Goal: Check status: Check status

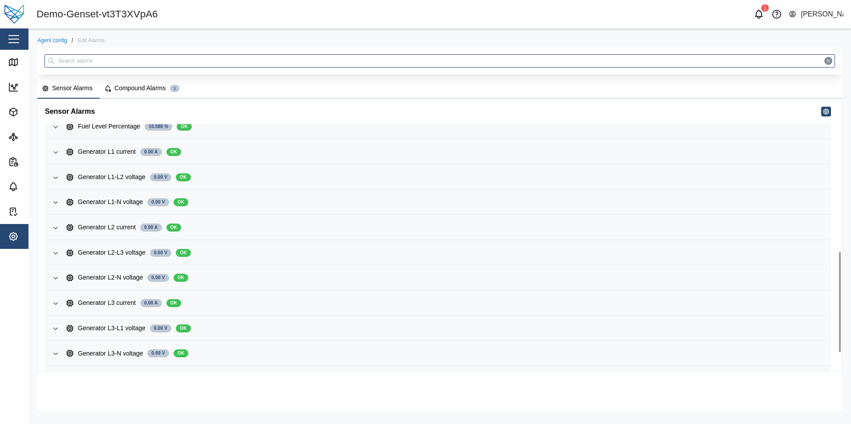
scroll to position [462, 0]
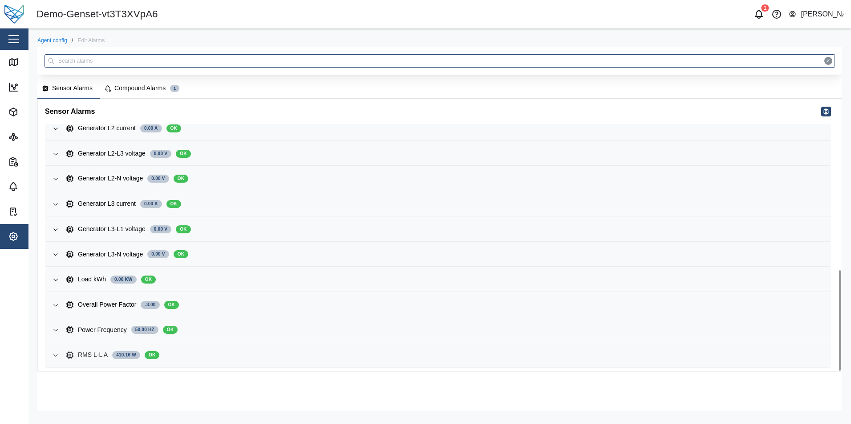
click at [222, 362] on span "RMS L-L A 410.16 W OK" at bounding box center [444, 355] width 756 height 24
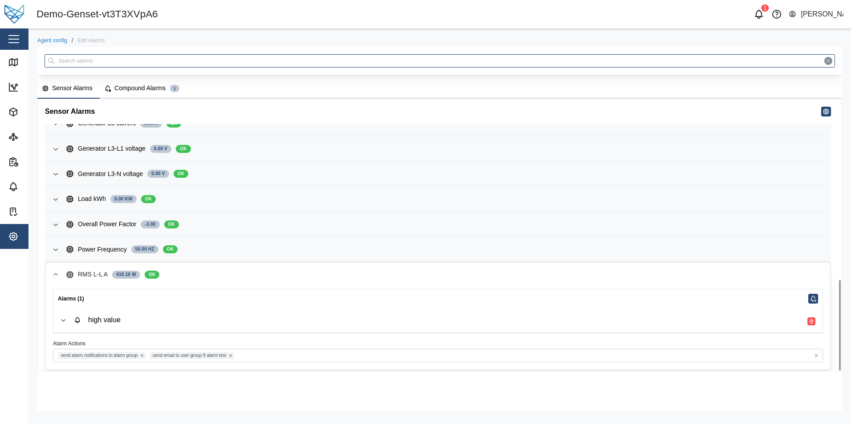
scroll to position [545, 0]
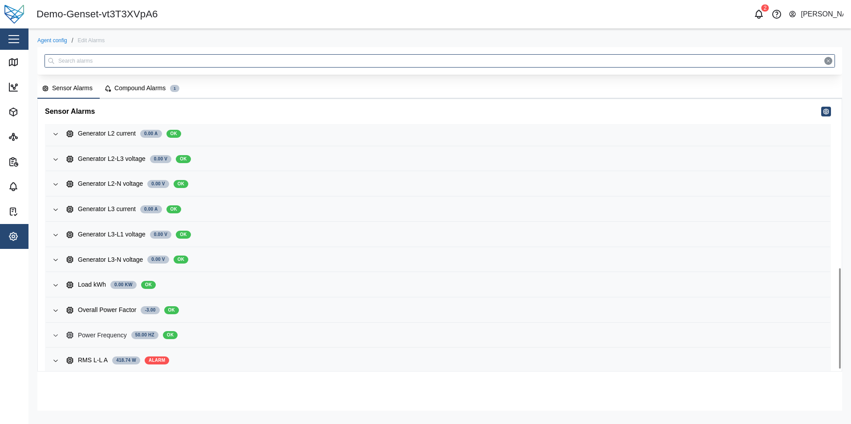
scroll to position [462, 0]
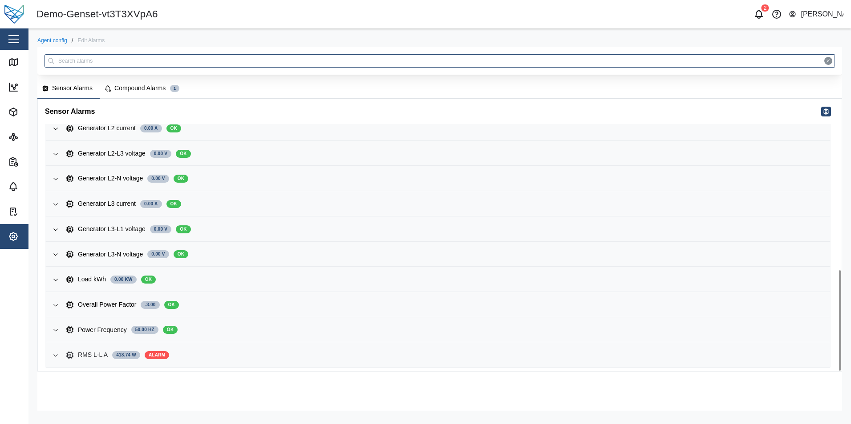
click at [239, 350] on span "RMS L-L A 418.74 W ALARM" at bounding box center [444, 355] width 756 height 24
click at [759, 17] on icon "button" at bounding box center [758, 14] width 11 height 11
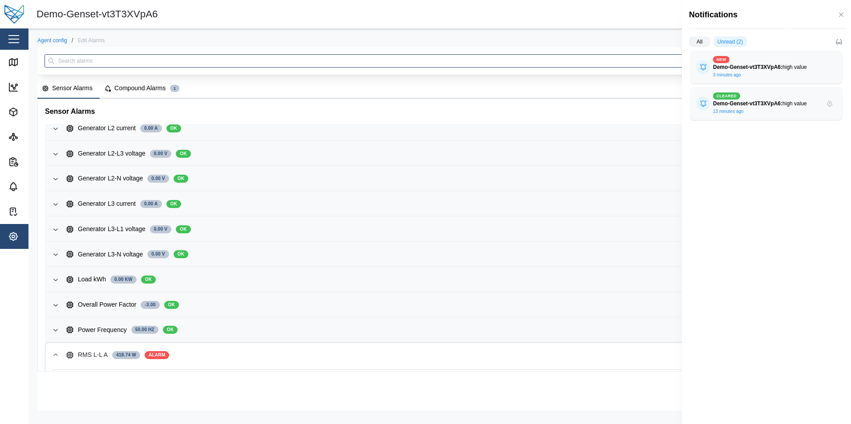
click at [277, 387] on div at bounding box center [425, 212] width 851 height 424
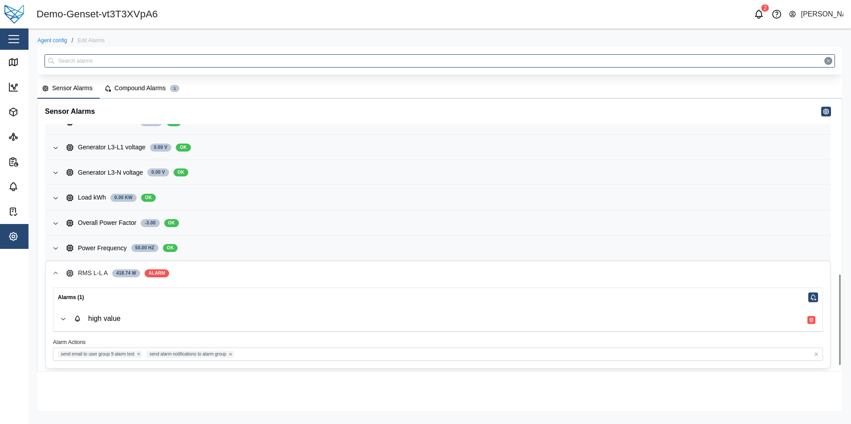
scroll to position [545, 0]
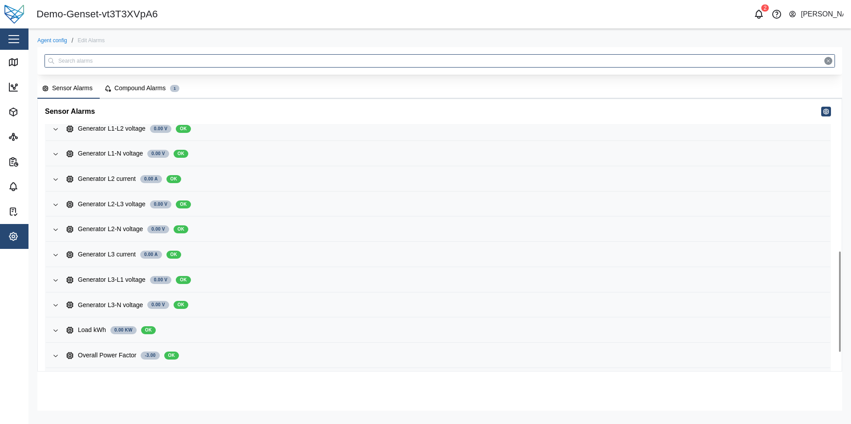
scroll to position [462, 0]
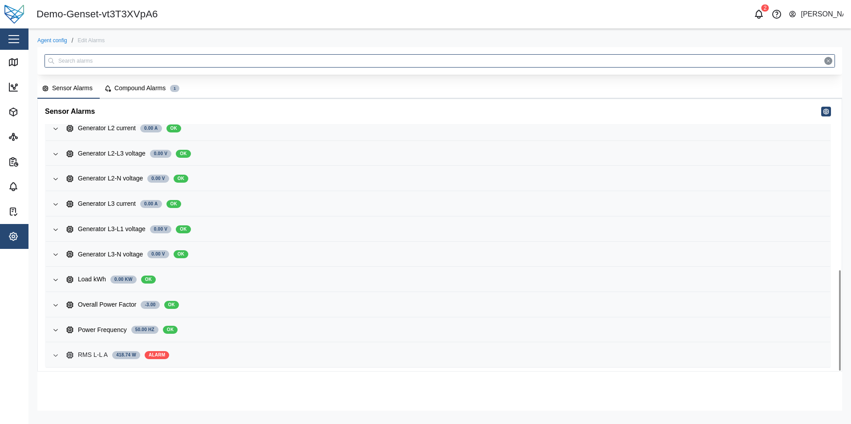
click at [253, 352] on div "RMS L-L A 418.74 W ALARM" at bounding box center [444, 356] width 756 height 10
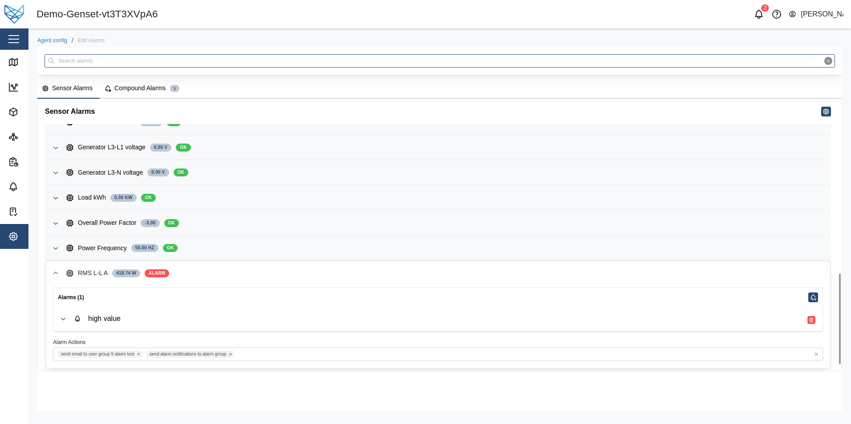
scroll to position [545, 0]
click at [266, 318] on div "high value" at bounding box center [444, 318] width 741 height 10
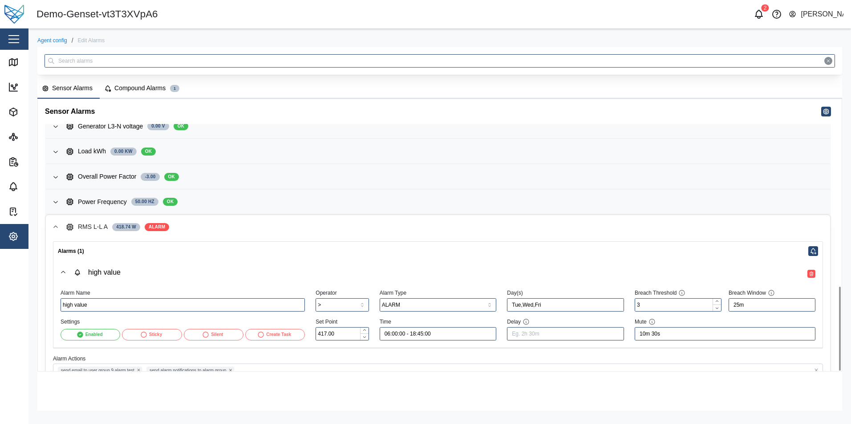
scroll to position [607, 0]
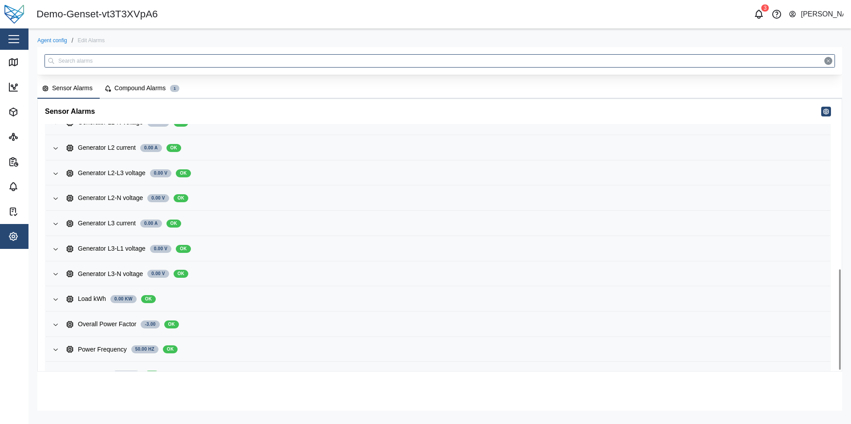
scroll to position [462, 0]
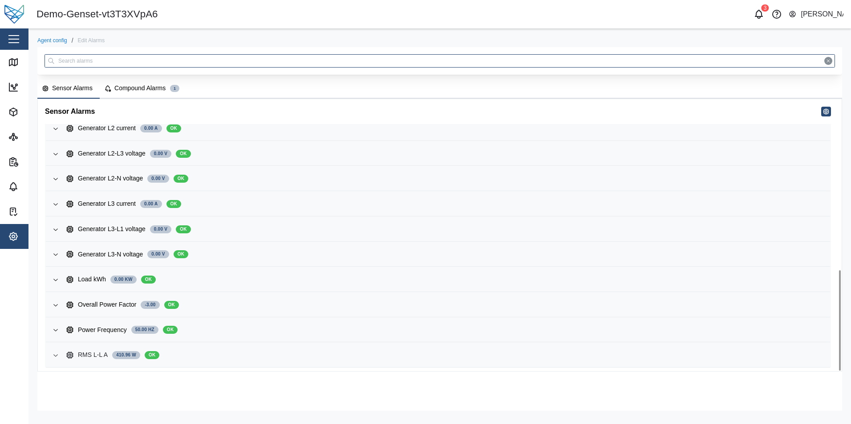
click at [250, 353] on div "RMS L-L A 410.96 W OK" at bounding box center [444, 356] width 756 height 10
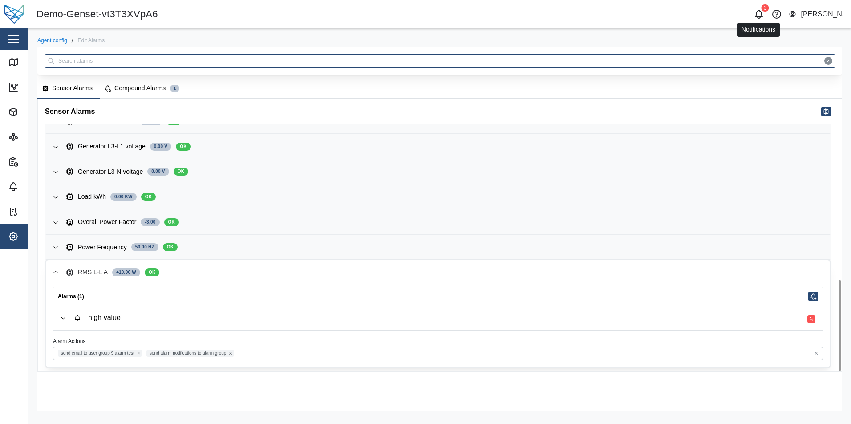
click at [760, 17] on icon "button" at bounding box center [758, 17] width 3 height 2
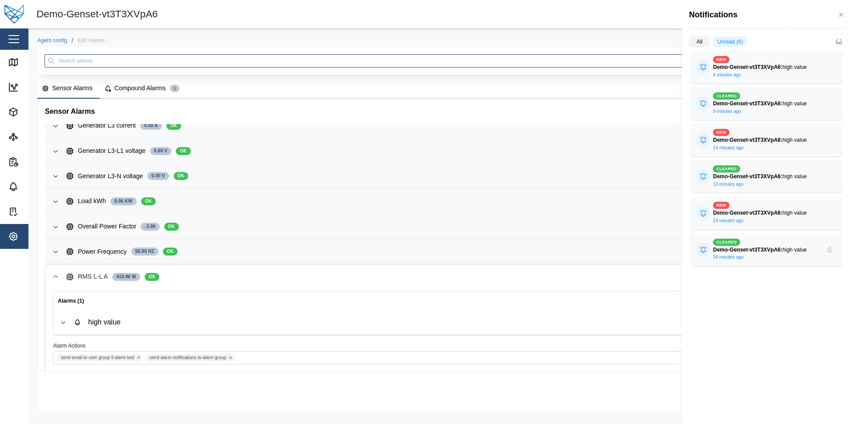
scroll to position [540, 0]
